Goal: Task Accomplishment & Management: Use online tool/utility

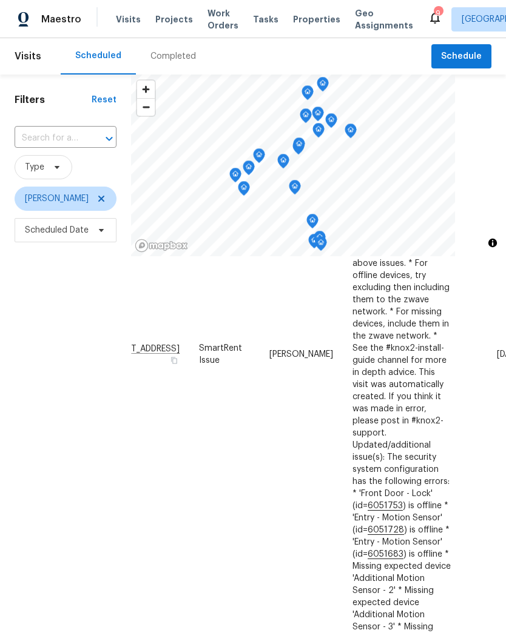
scroll to position [1318, 42]
click at [0, 0] on icon at bounding box center [0, 0] width 0 height 0
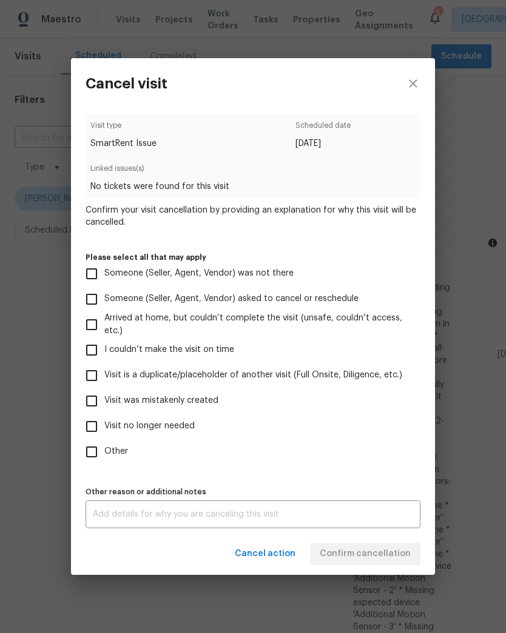
click at [92, 452] on input "Other" at bounding box center [91, 451] width 25 height 25
checkbox input "true"
click at [360, 518] on textarea at bounding box center [253, 514] width 320 height 8
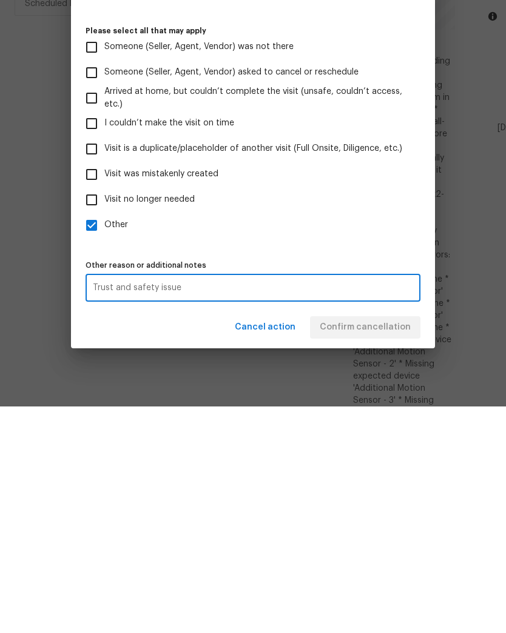
type textarea "Trust and safety issue"
click at [406, 439] on label "Other" at bounding box center [245, 451] width 332 height 25
click at [104, 439] on input "Other" at bounding box center [91, 451] width 25 height 25
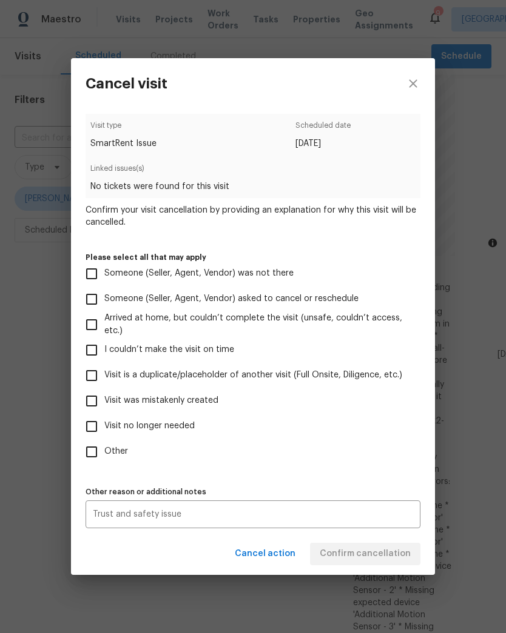
click at [90, 449] on input "Other" at bounding box center [91, 451] width 25 height 25
checkbox input "true"
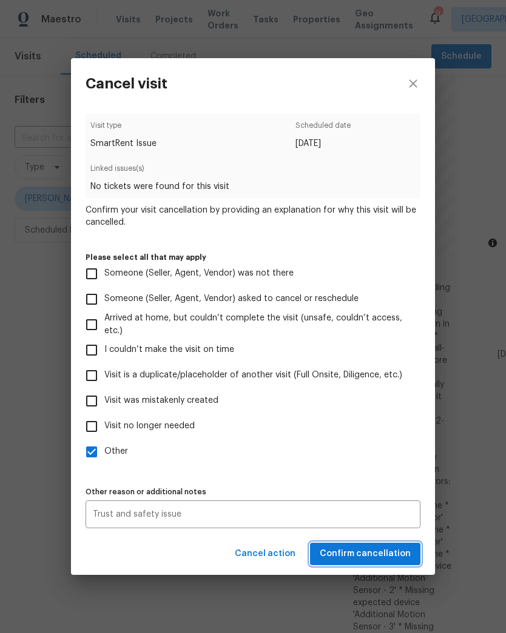
click at [394, 553] on span "Confirm cancellation" at bounding box center [364, 554] width 91 height 15
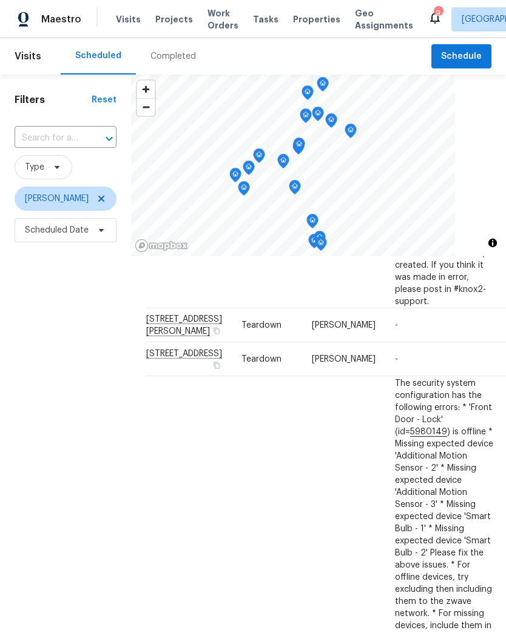
scroll to position [407, 0]
click at [468, 52] on span "Schedule" at bounding box center [461, 56] width 41 height 15
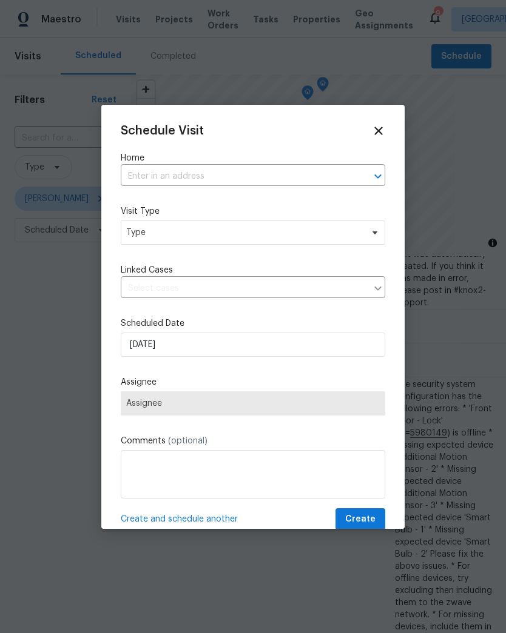
click at [341, 178] on input "text" at bounding box center [236, 176] width 230 height 19
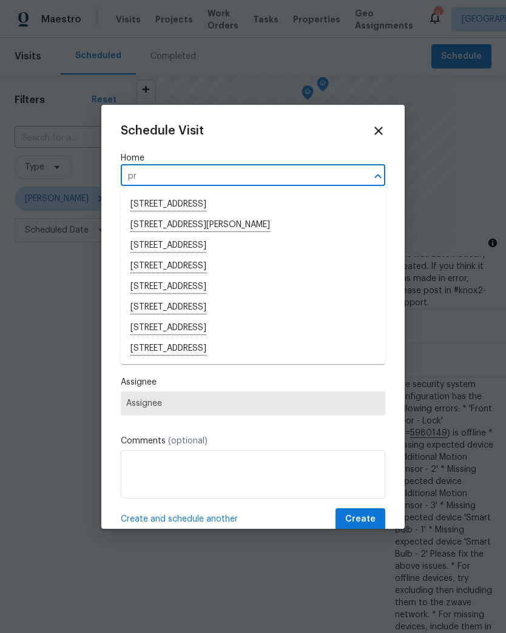
type input "p"
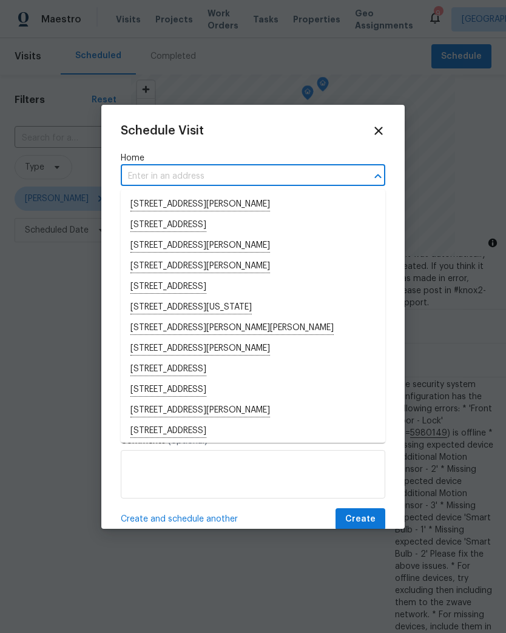
click at [255, 175] on input "text" at bounding box center [236, 176] width 230 height 19
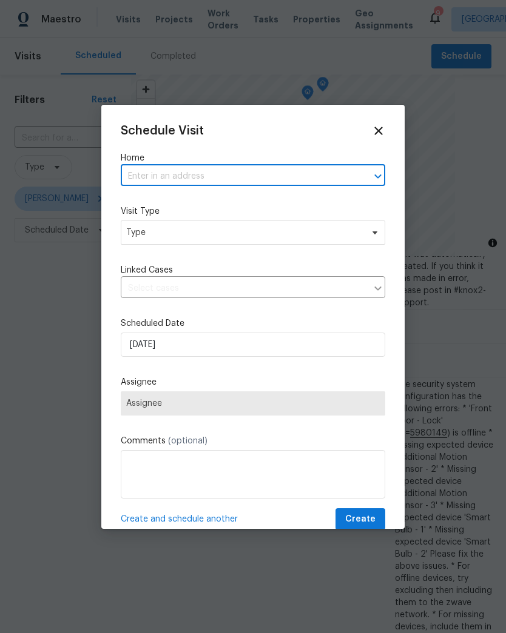
click at [201, 178] on input "text" at bounding box center [236, 176] width 230 height 19
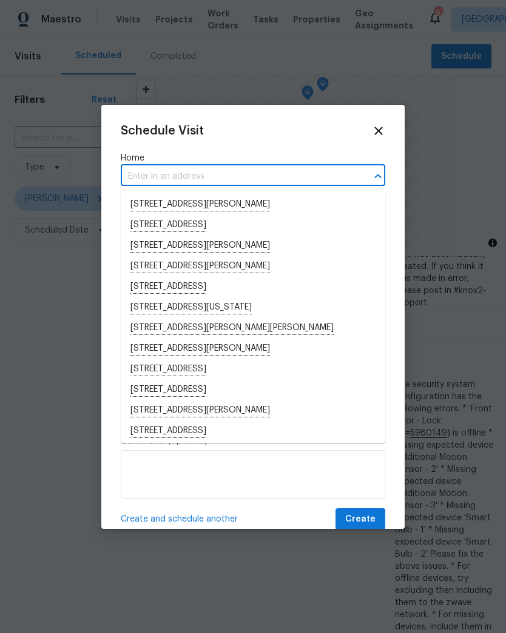
paste input "1320 Brookland Pkwy Richmond VA 23227"
type input "1320 Brookland Pkwy Richmond VA 23227"
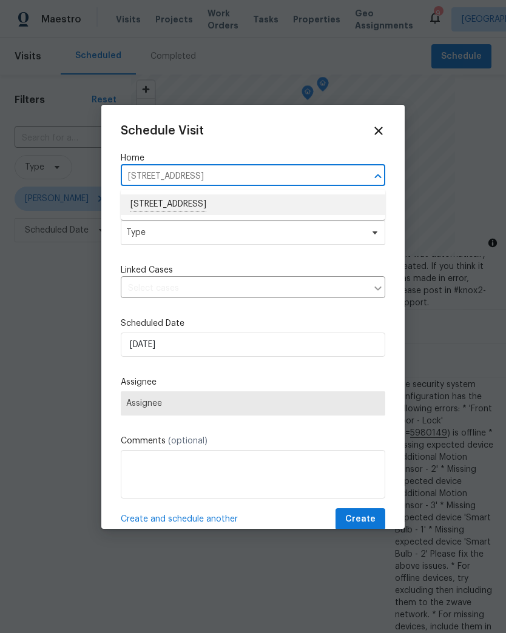
click at [307, 195] on li "1320 Brookland Pkwy, Richmond, VA 23227" at bounding box center [253, 205] width 264 height 21
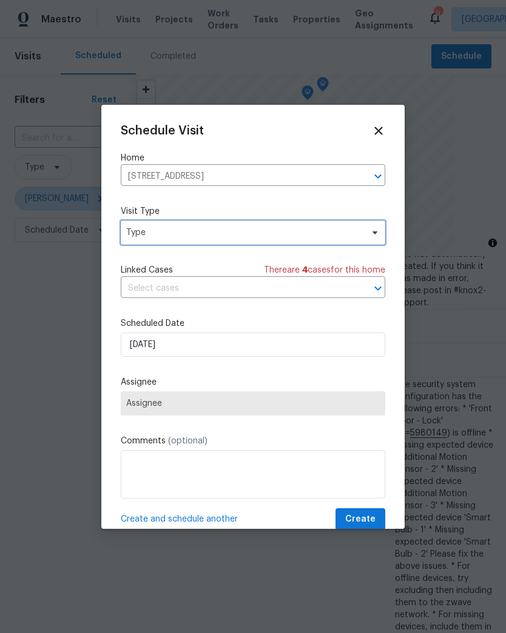
click at [315, 232] on span "Type" at bounding box center [244, 233] width 236 height 12
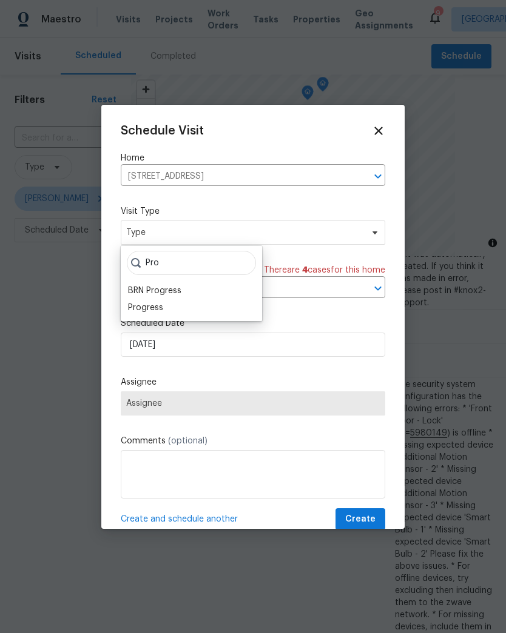
type input "Pro"
click at [132, 307] on div "Progress" at bounding box center [145, 308] width 35 height 12
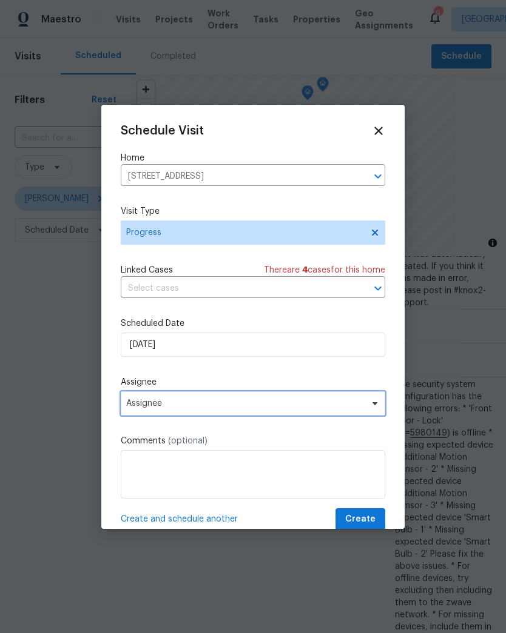
click at [128, 409] on span "Assignee" at bounding box center [245, 404] width 238 height 10
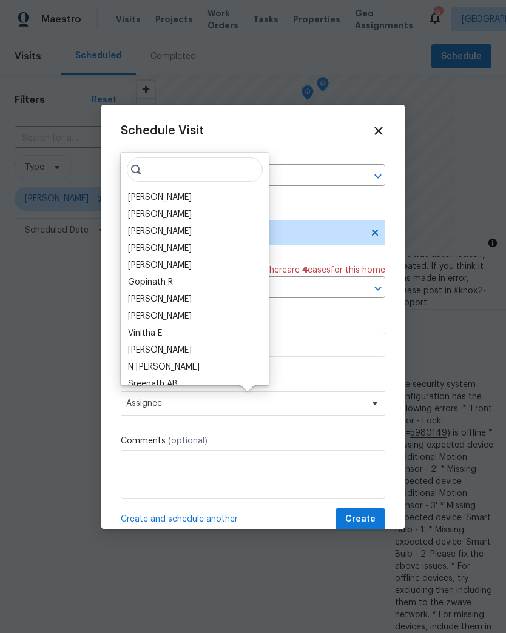
click at [137, 200] on div "[PERSON_NAME]" at bounding box center [160, 198] width 64 height 12
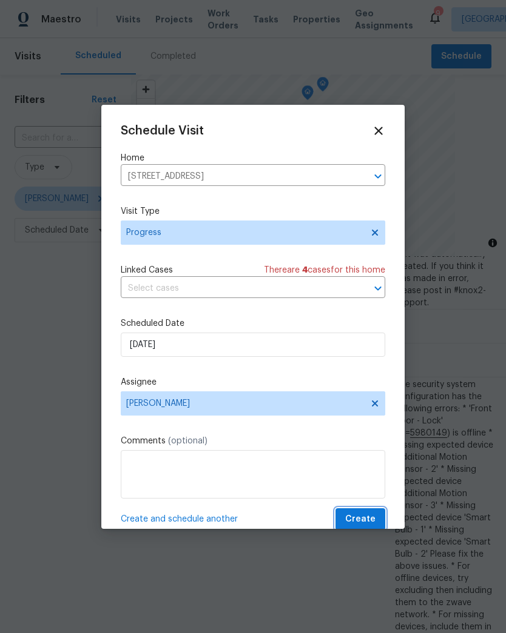
click at [372, 519] on span "Create" at bounding box center [360, 519] width 30 height 15
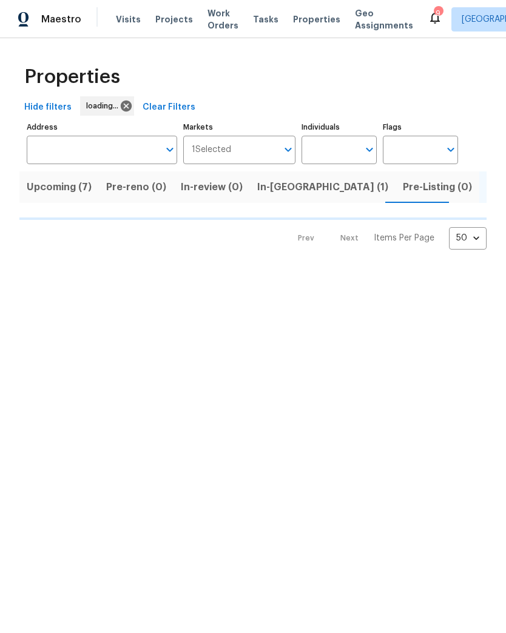
click at [287, 187] on span "In-[GEOGRAPHIC_DATA] (1)" at bounding box center [322, 187] width 131 height 17
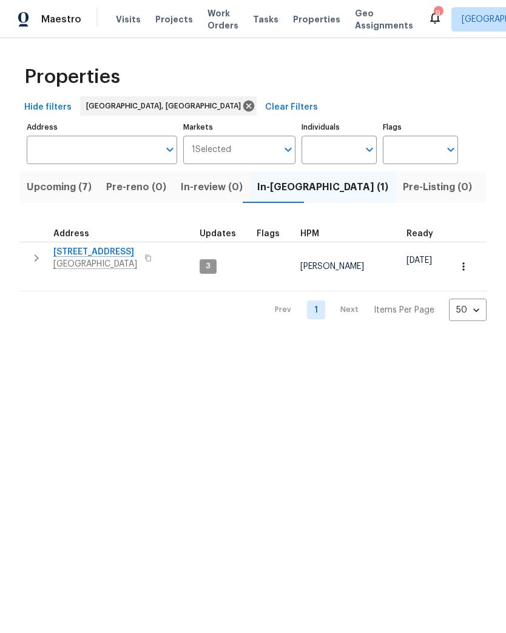
click at [150, 258] on icon "button" at bounding box center [147, 258] width 7 height 7
